Goal: Check status

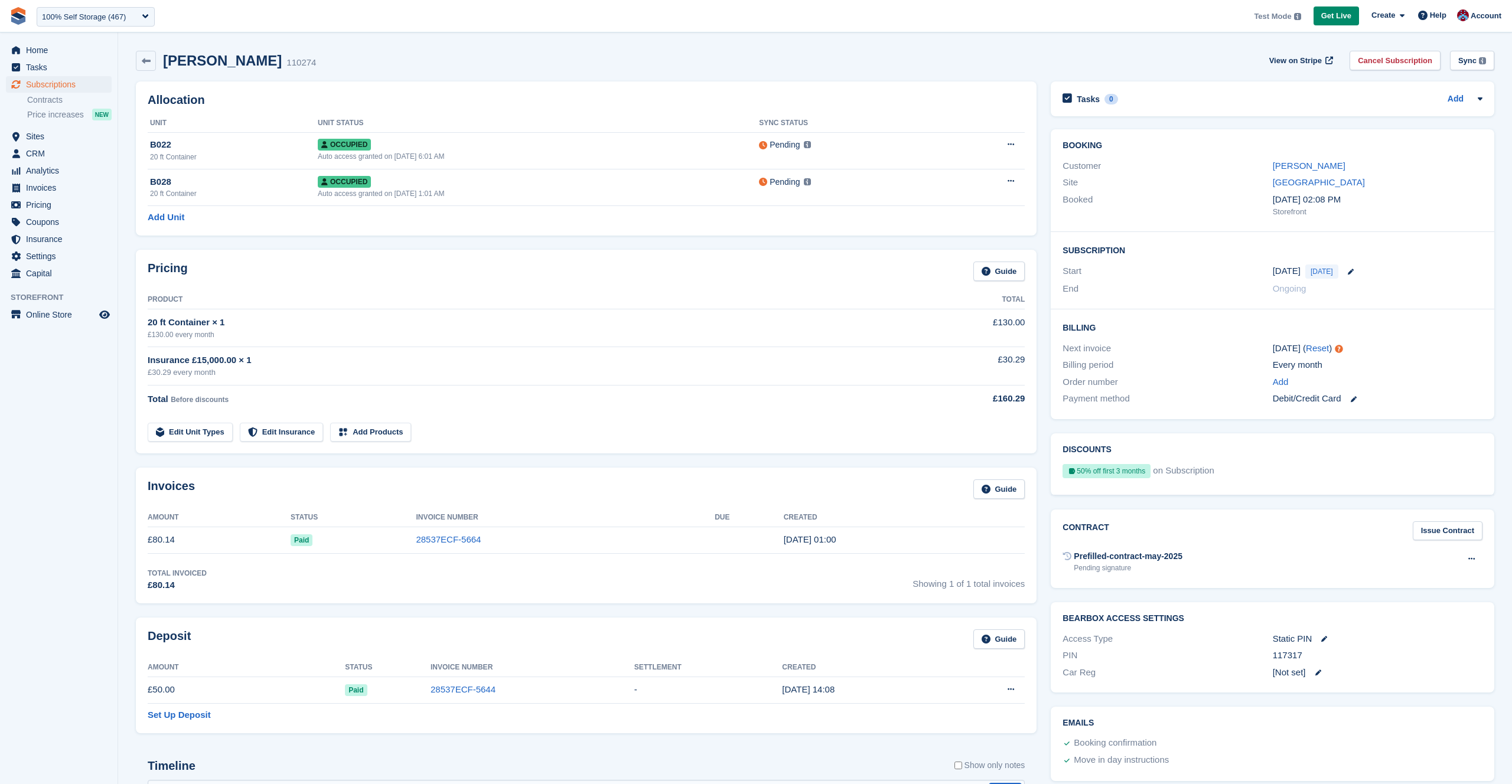
click at [1106, 473] on div "50% off first 3 months" at bounding box center [1106, 470] width 88 height 14
click at [1042, 438] on div "Pricing Guide Product Total 20 ft Container × 1 £130.00 every month £130.00 Ins…" at bounding box center [586, 352] width 915 height 218
